Goal: Browse casually

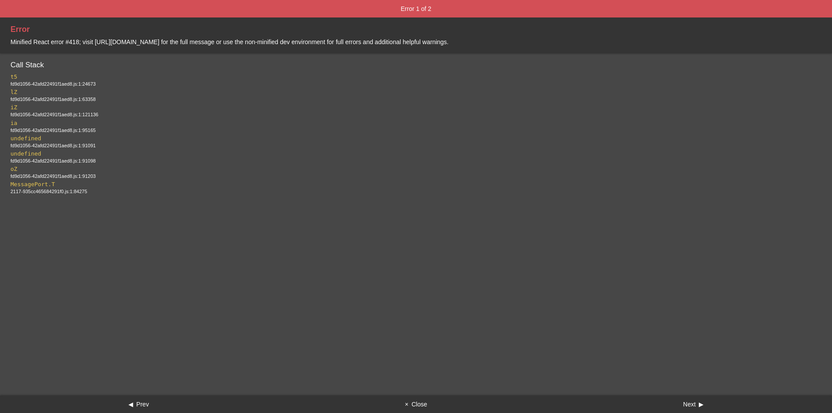
click at [429, 404] on button "× Close" at bounding box center [415, 403] width 277 height 17
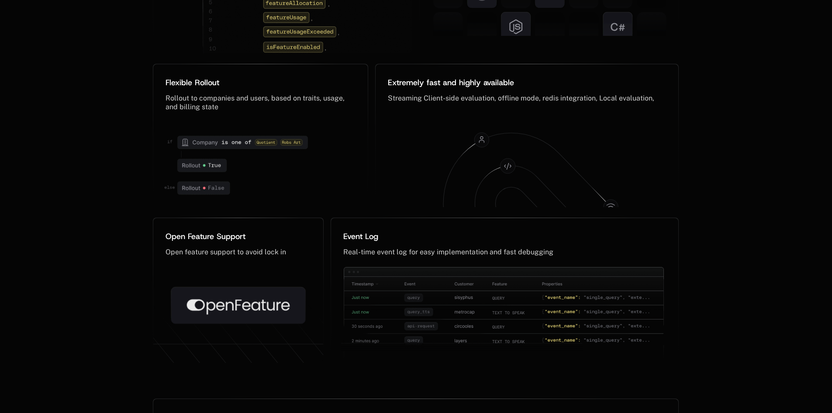
drag, startPoint x: 838, startPoint y: 321, endPoint x: 552, endPoint y: 90, distance: 367.4
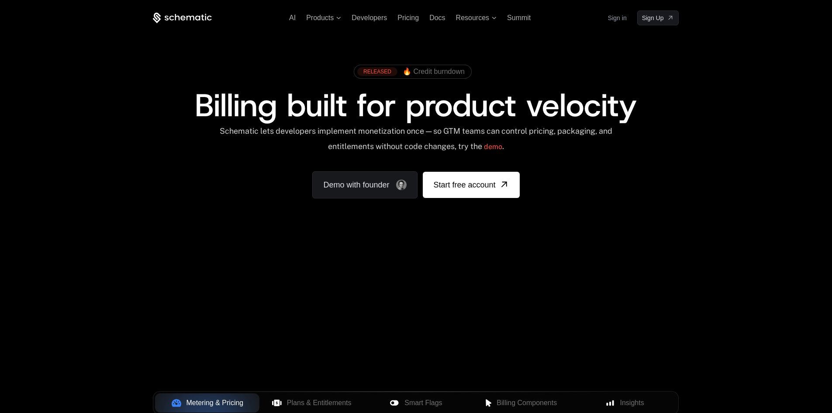
drag, startPoint x: 585, startPoint y: 311, endPoint x: 580, endPoint y: 359, distance: 47.5
click at [580, 359] on div "Your browser does not support the video tag." at bounding box center [416, 258] width 568 height 368
drag, startPoint x: 387, startPoint y: 271, endPoint x: 346, endPoint y: 317, distance: 62.2
click at [346, 317] on div "Your browser does not support the video tag." at bounding box center [416, 258] width 568 height 368
click at [347, 240] on div "AI Products Developers Pricing Docs Resources Summit Sign in Sign Up RELEASED 🔥…" at bounding box center [416, 130] width 832 height 261
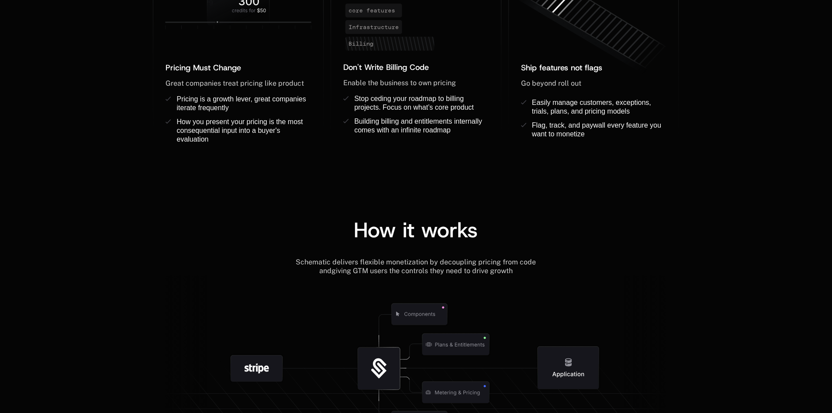
scroll to position [917, 0]
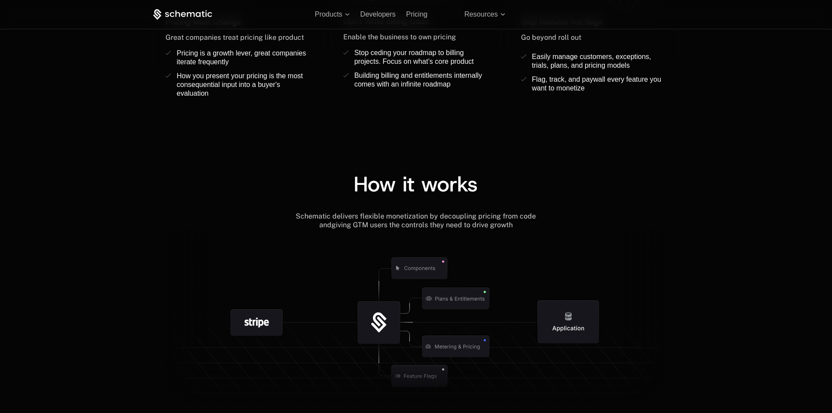
scroll to position [754, 0]
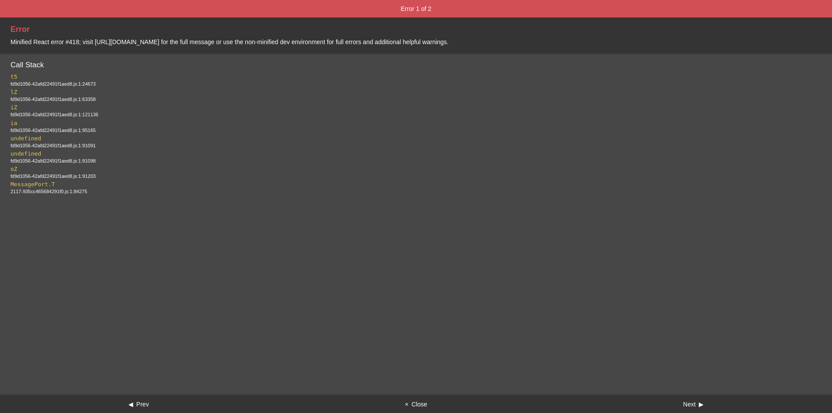
scroll to position [928, 0]
click at [414, 401] on button "× Close" at bounding box center [415, 403] width 277 height 17
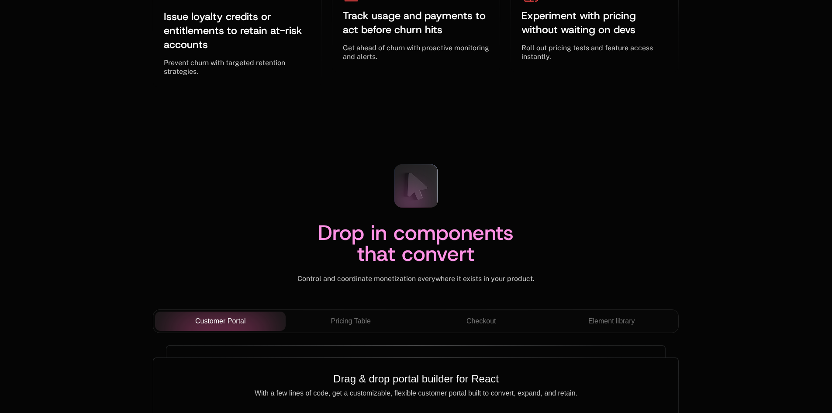
scroll to position [2675, 0]
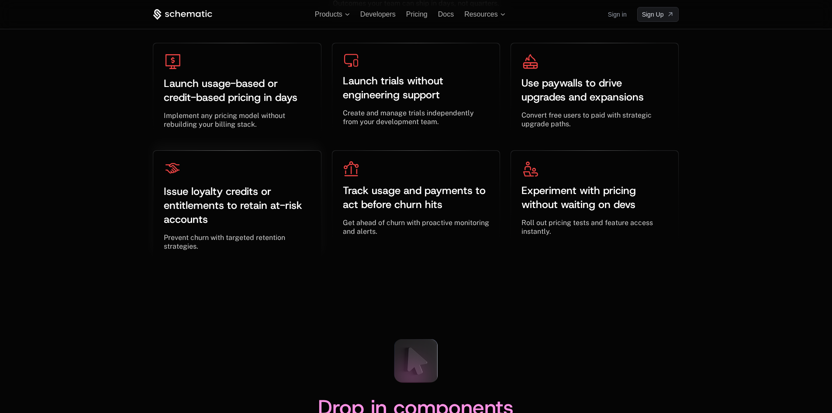
drag, startPoint x: 309, startPoint y: 238, endPoint x: 307, endPoint y: 249, distance: 11.1
click at [307, 249] on div "Prevent churn with targeted retention strategies. ﻿" at bounding box center [237, 241] width 146 height 17
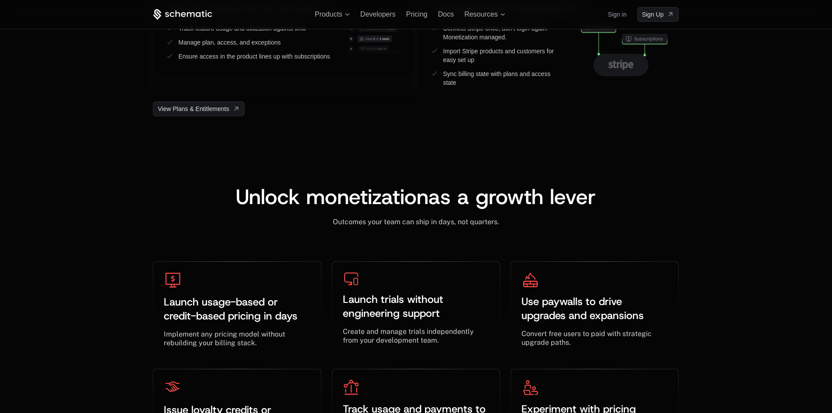
scroll to position [2326, 0]
